Goal: Information Seeking & Learning: Check status

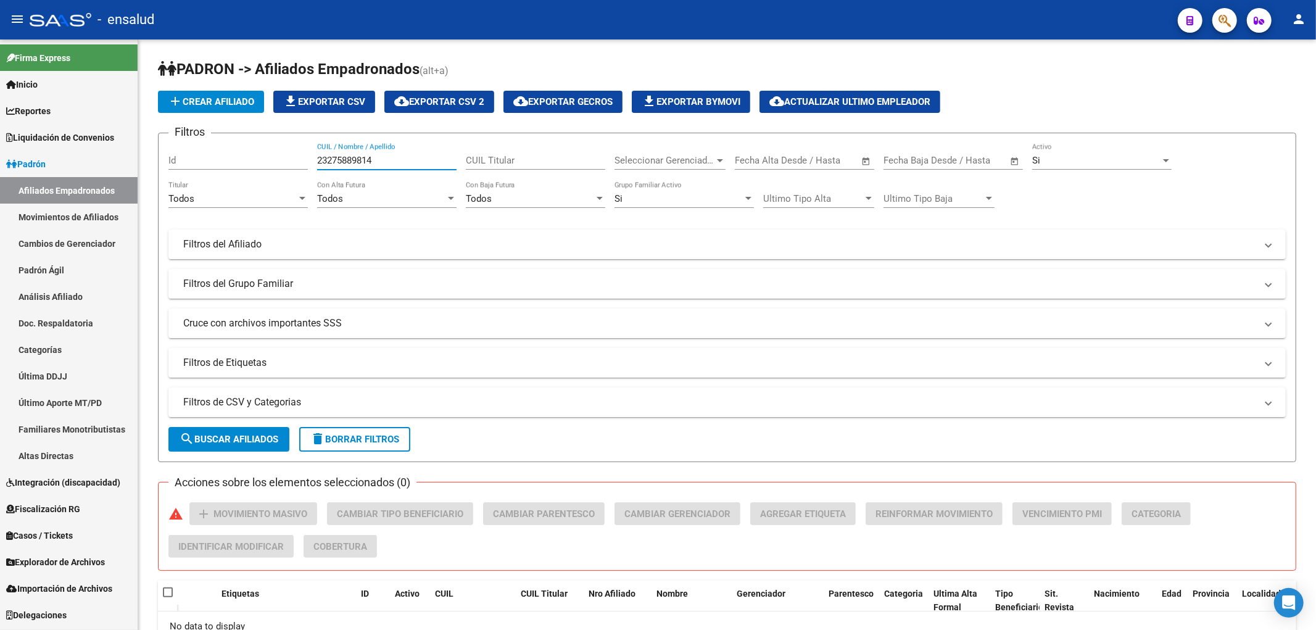
scroll to position [83, 0]
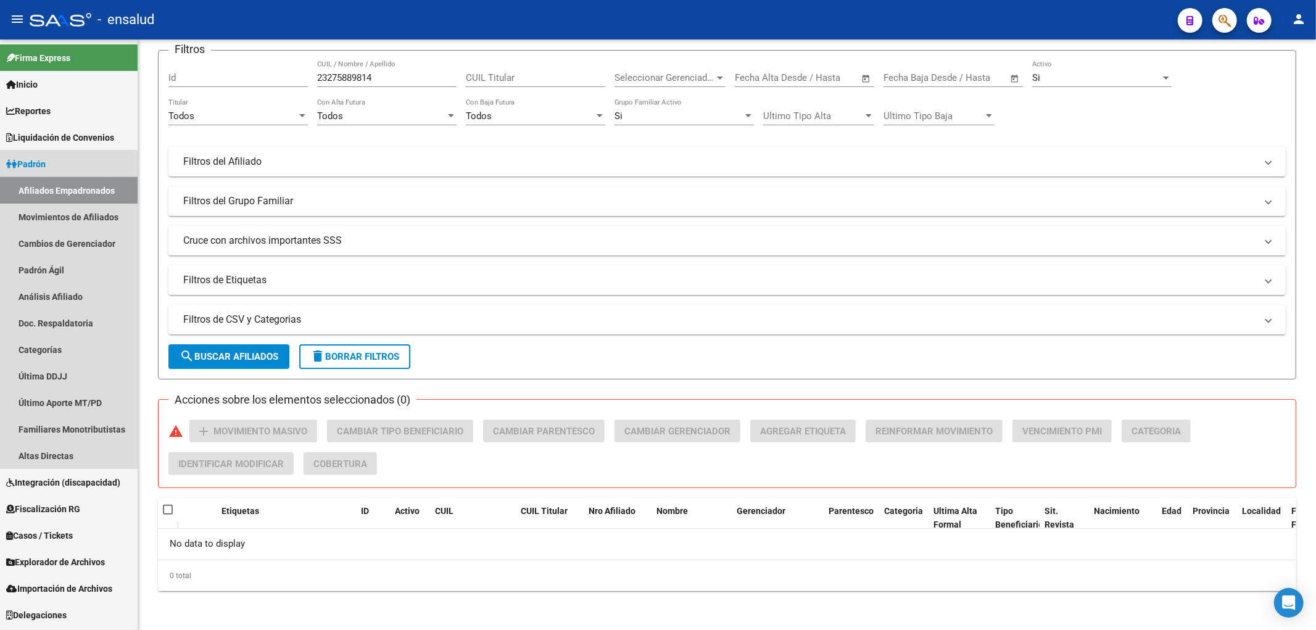
click at [77, 194] on link "Afiliados Empadronados" at bounding box center [69, 190] width 138 height 27
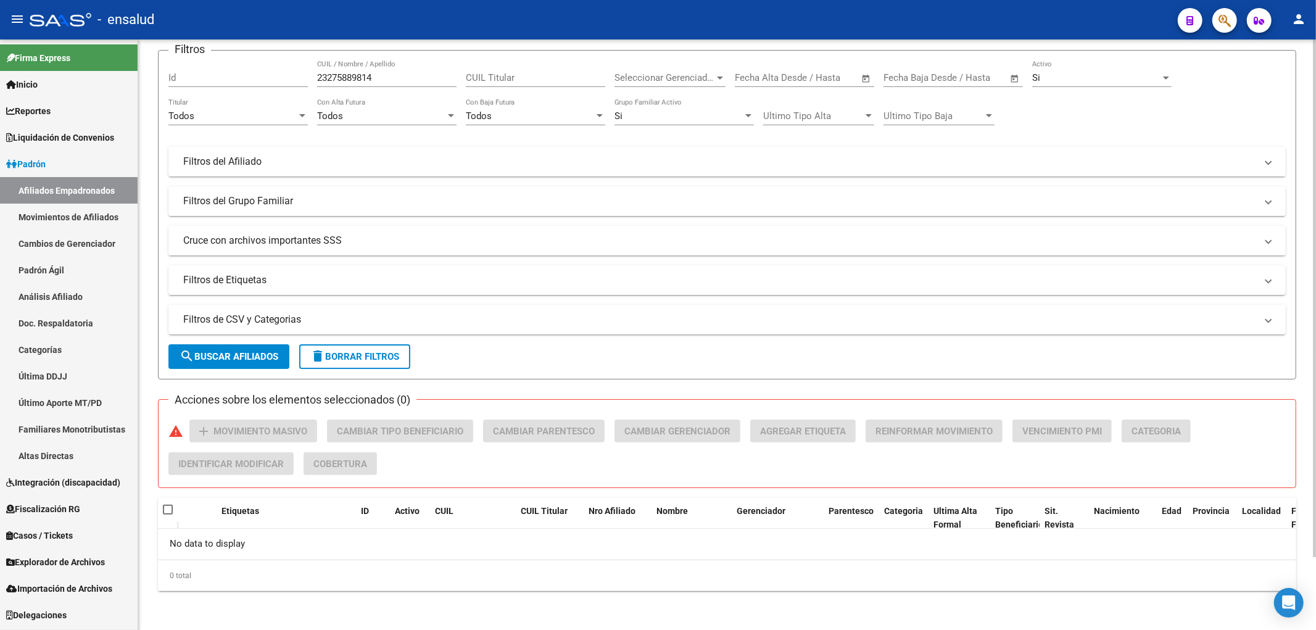
click at [368, 76] on input "23275889814" at bounding box center [386, 77] width 139 height 11
click at [379, 76] on input "i" at bounding box center [386, 77] width 139 height 11
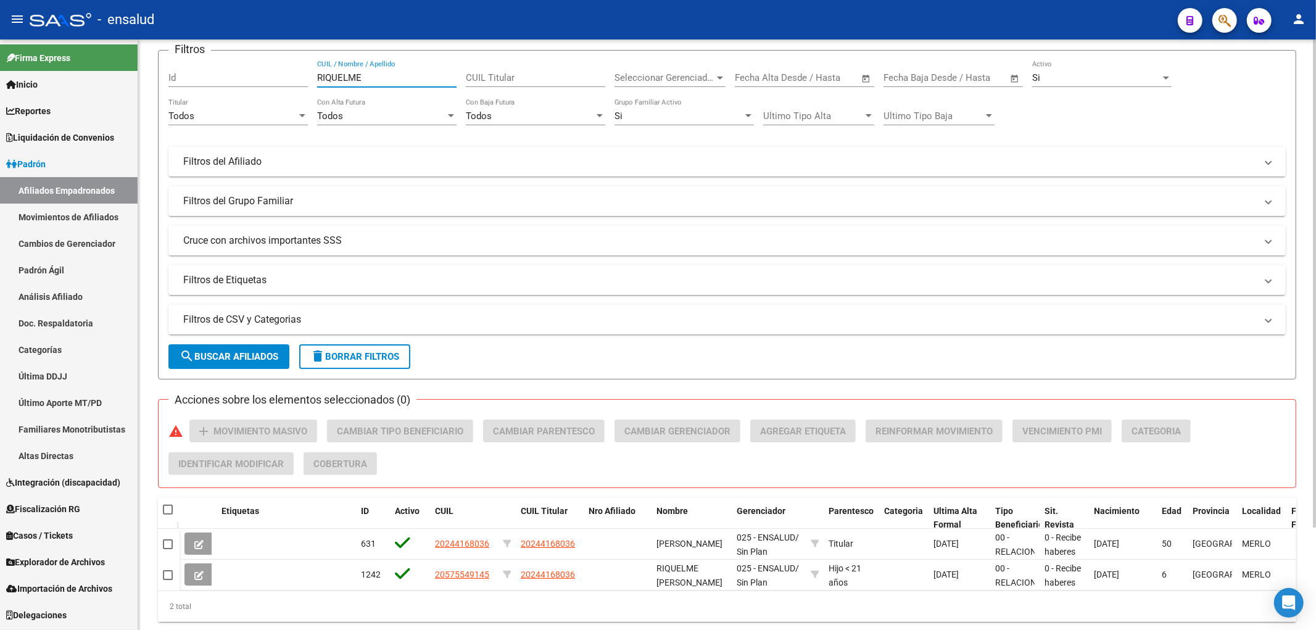
scroll to position [124, 0]
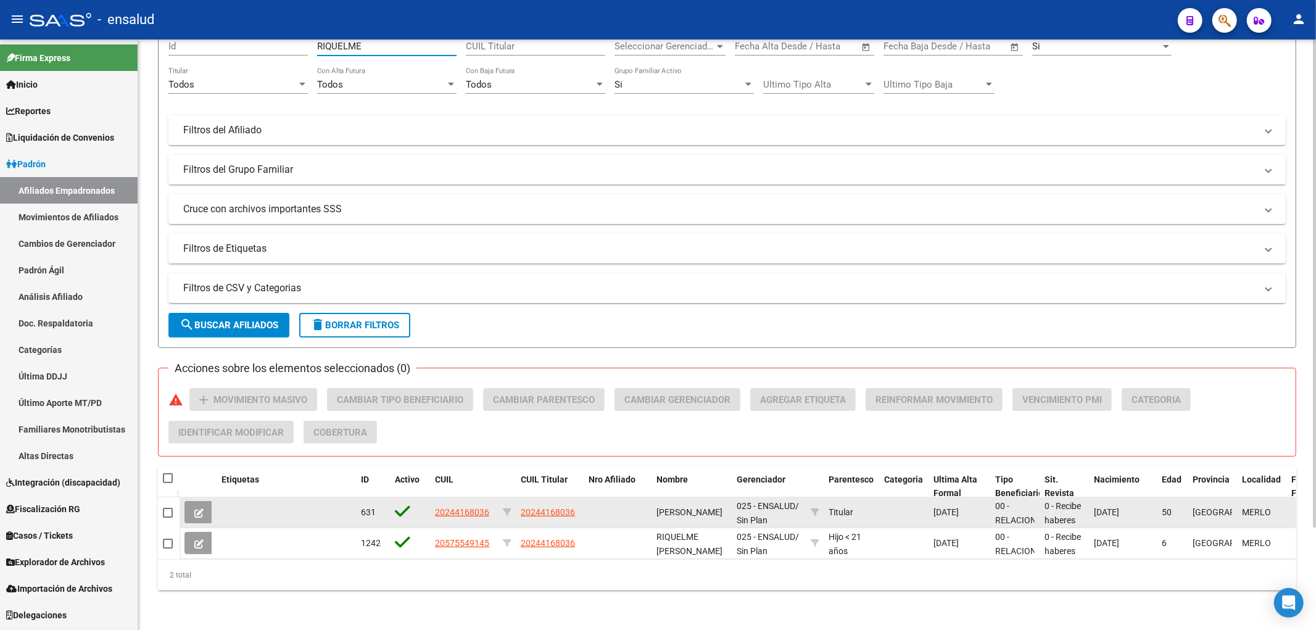
type input "RIQUELME"
click at [559, 507] on span "20244168036" at bounding box center [548, 512] width 54 height 10
type textarea "20244168036"
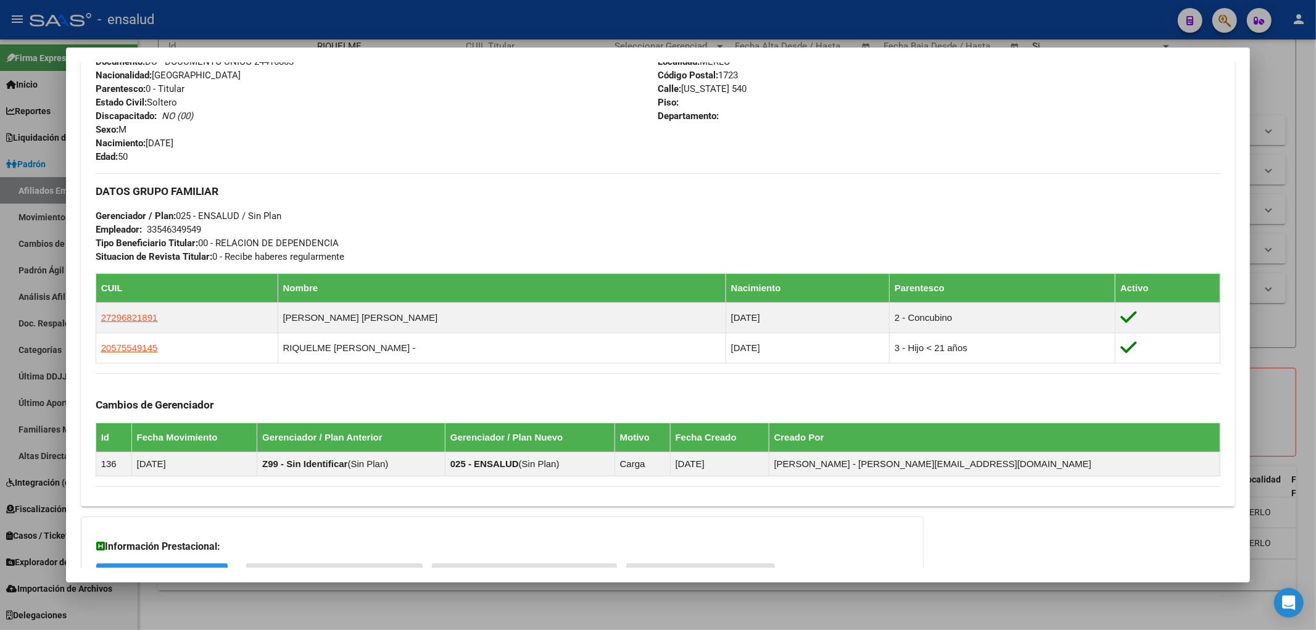
scroll to position [581, 0]
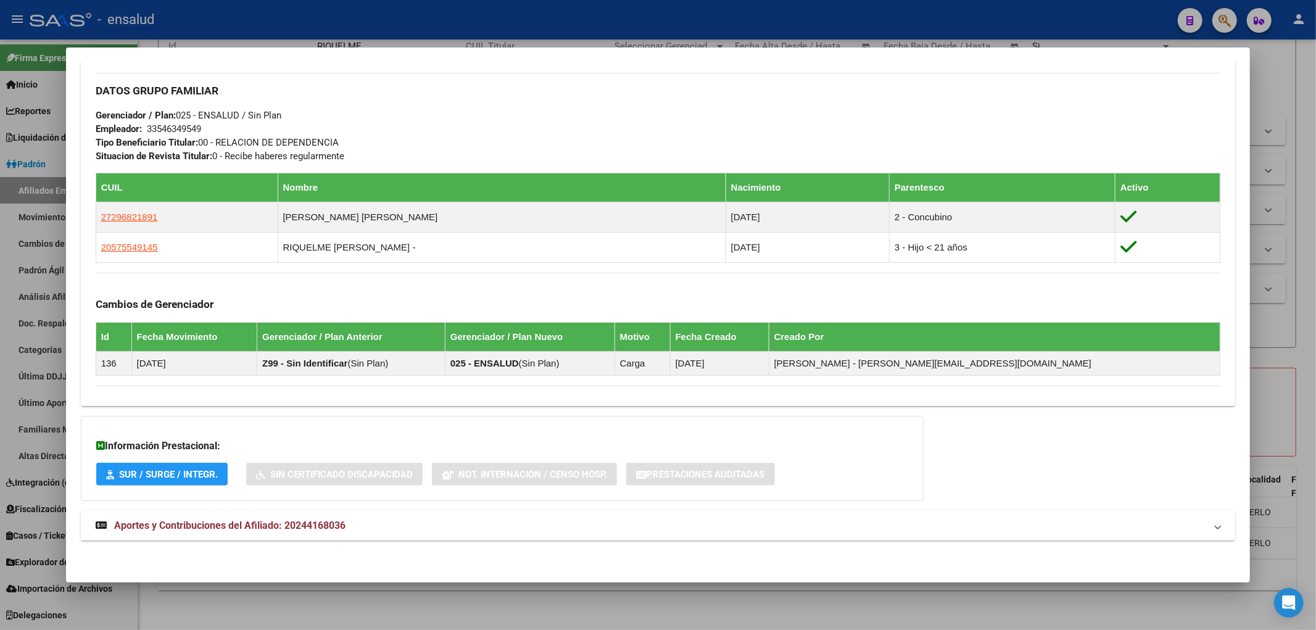
click at [226, 527] on span "Aportes y Contribuciones del Afiliado: 20244168036" at bounding box center [229, 525] width 231 height 12
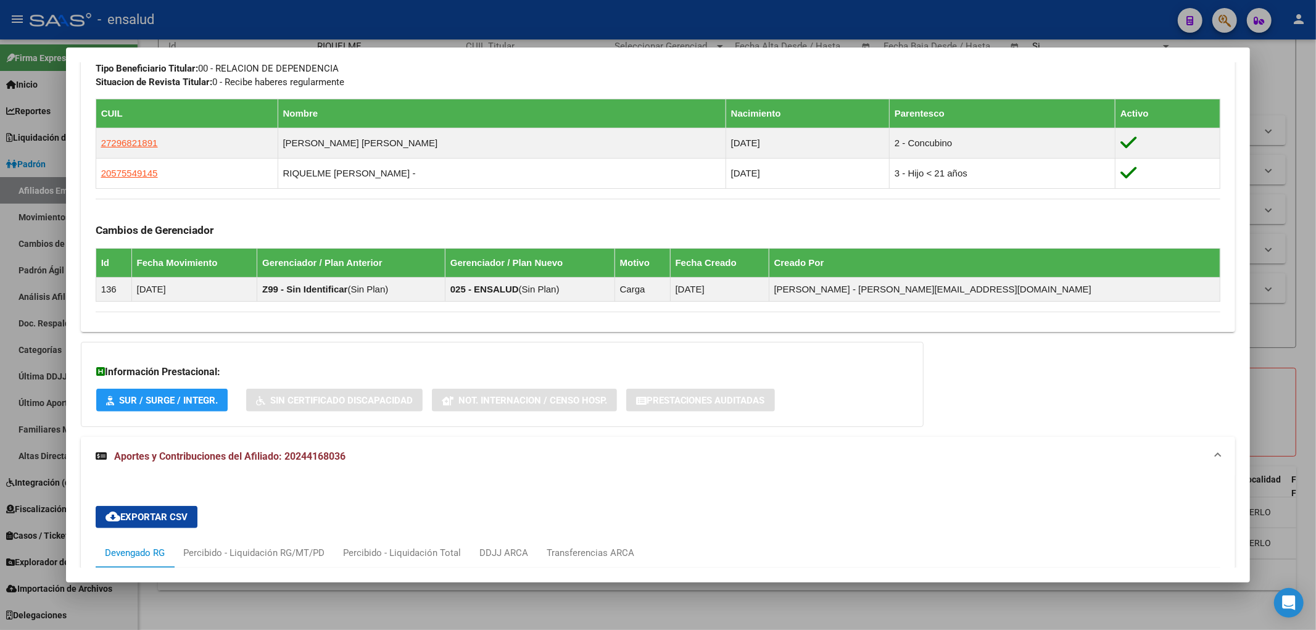
scroll to position [996, 0]
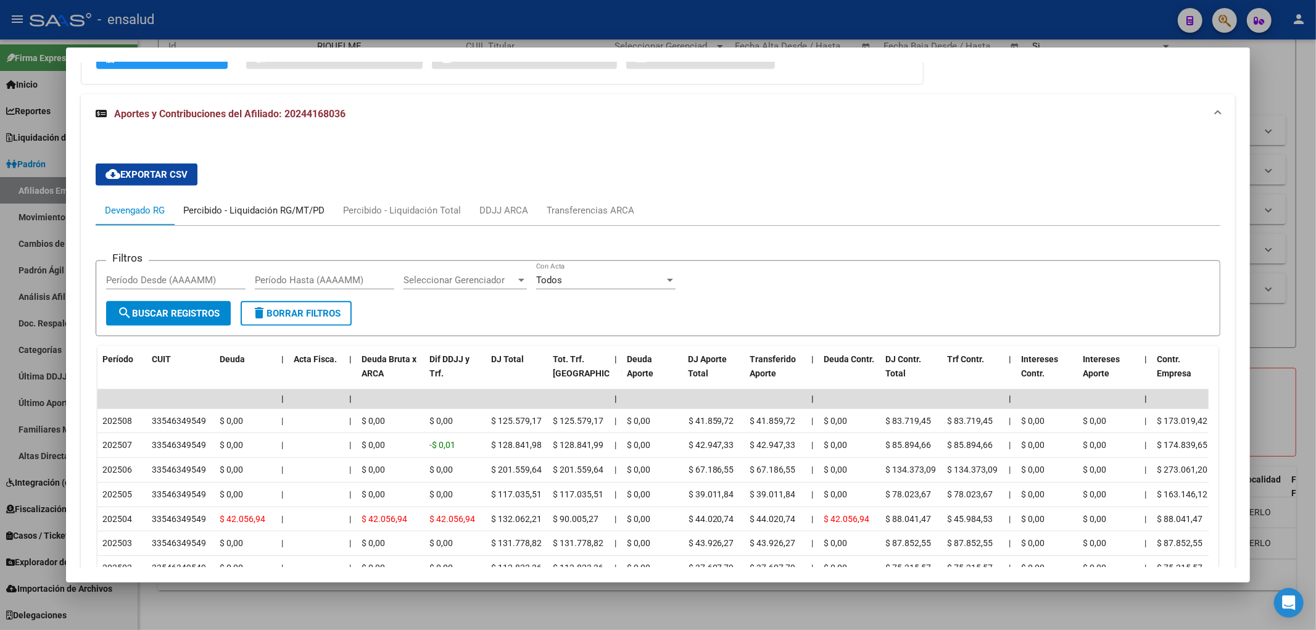
click at [248, 210] on div "Percibido - Liquidación RG/MT/PD" at bounding box center [253, 211] width 141 height 14
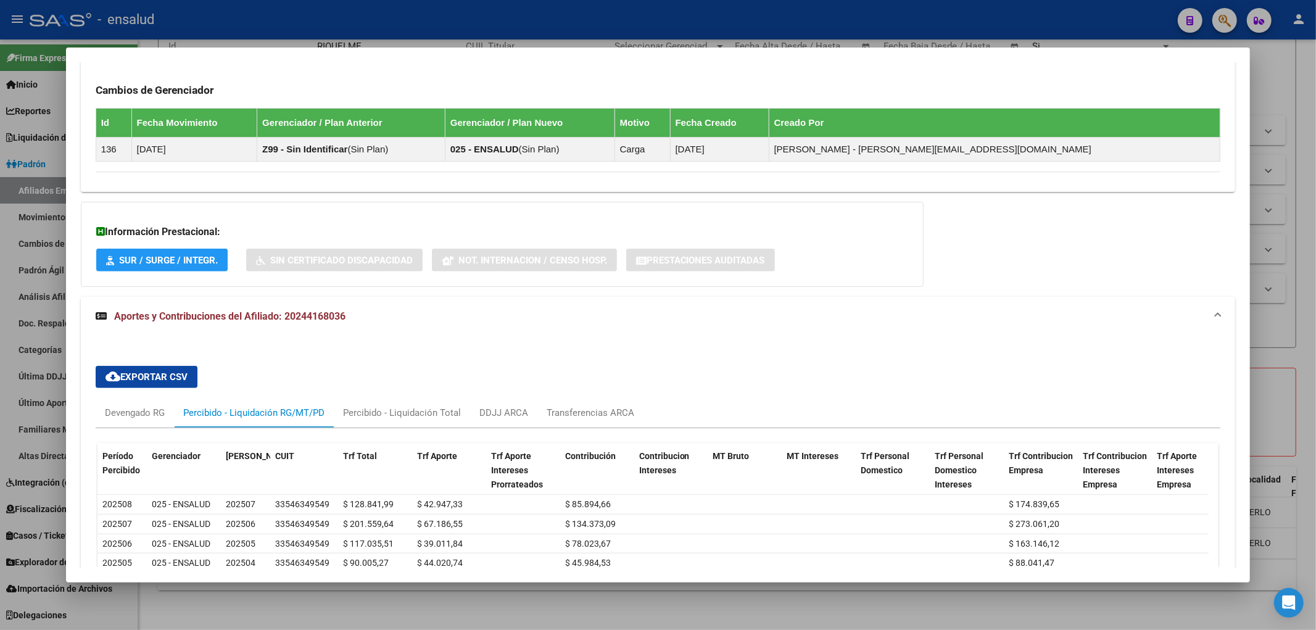
scroll to position [963, 0]
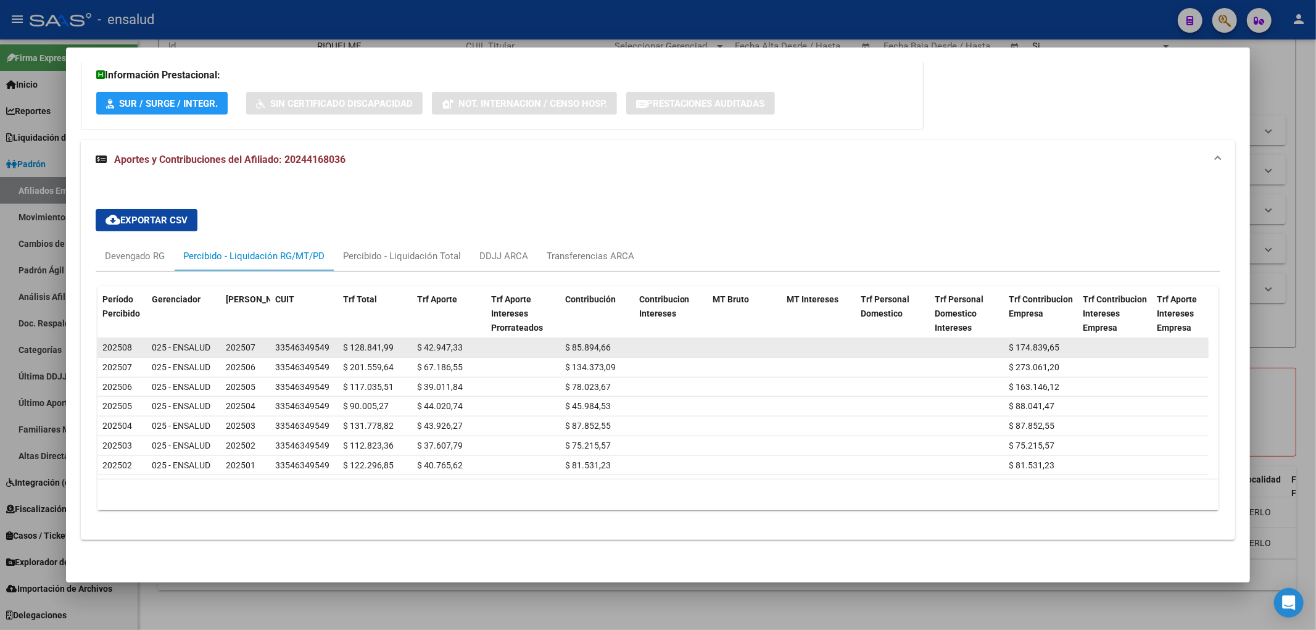
click at [338, 342] on datatable-body-cell "$ 128.841,99" at bounding box center [375, 347] width 74 height 19
drag, startPoint x: 345, startPoint y: 336, endPoint x: 392, endPoint y: 336, distance: 46.9
click at [392, 340] on div "$ 128.841,99" at bounding box center [375, 347] width 64 height 14
click at [395, 340] on div "$ 128.841,99" at bounding box center [375, 347] width 64 height 14
